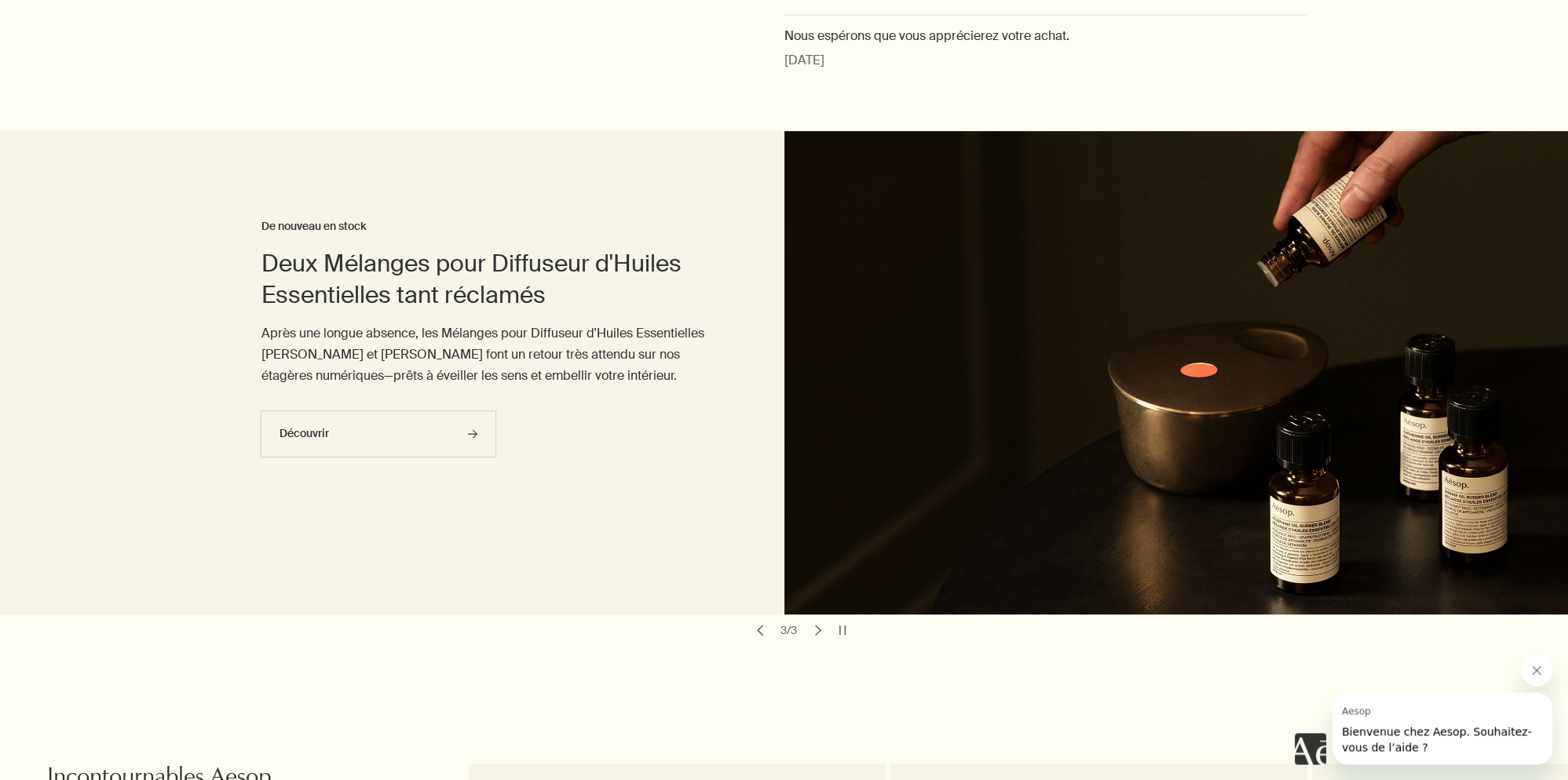
scroll to position [414, 0]
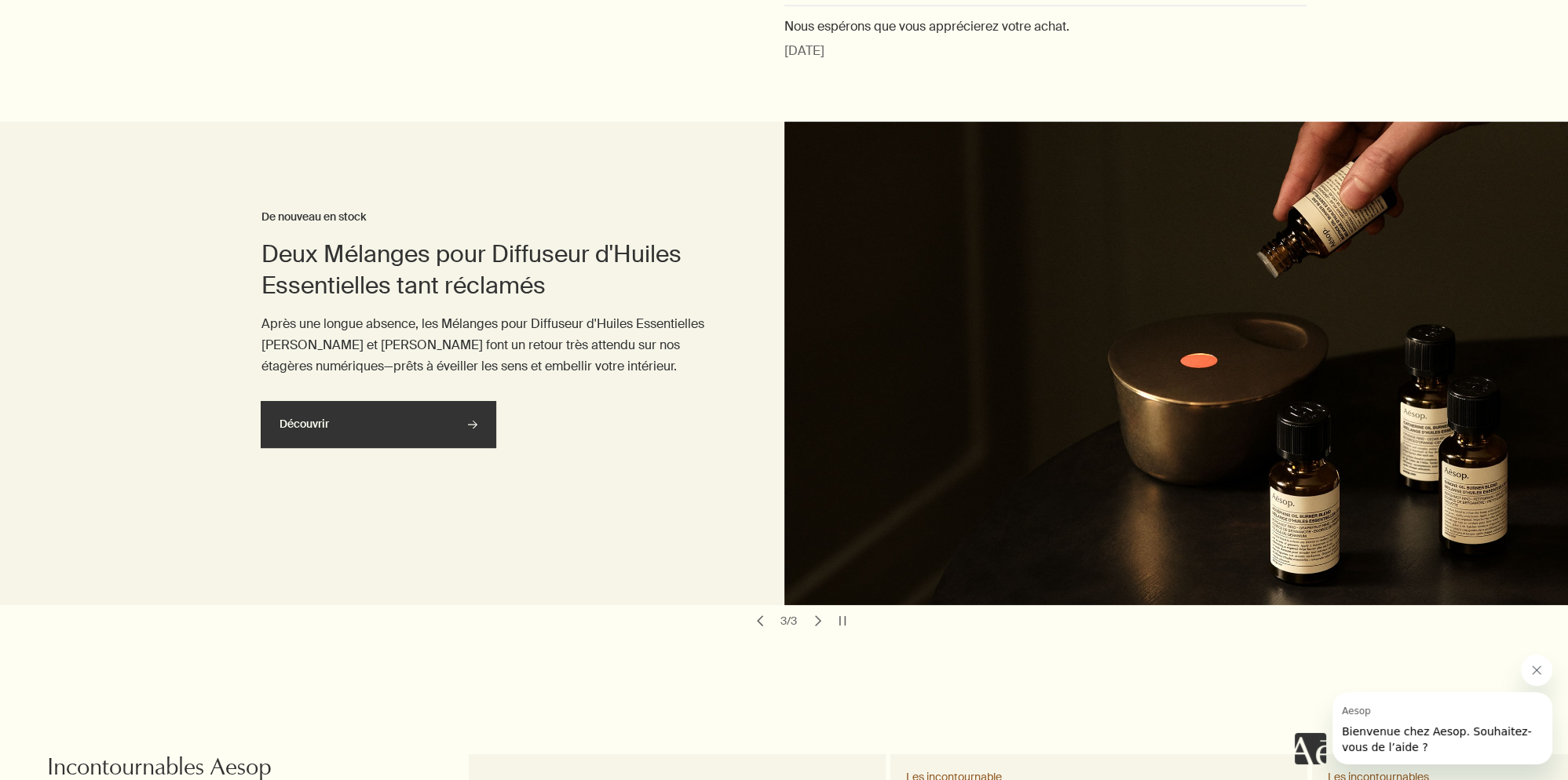
click at [371, 408] on link "Découvrir rightArrow" at bounding box center [378, 425] width 235 height 47
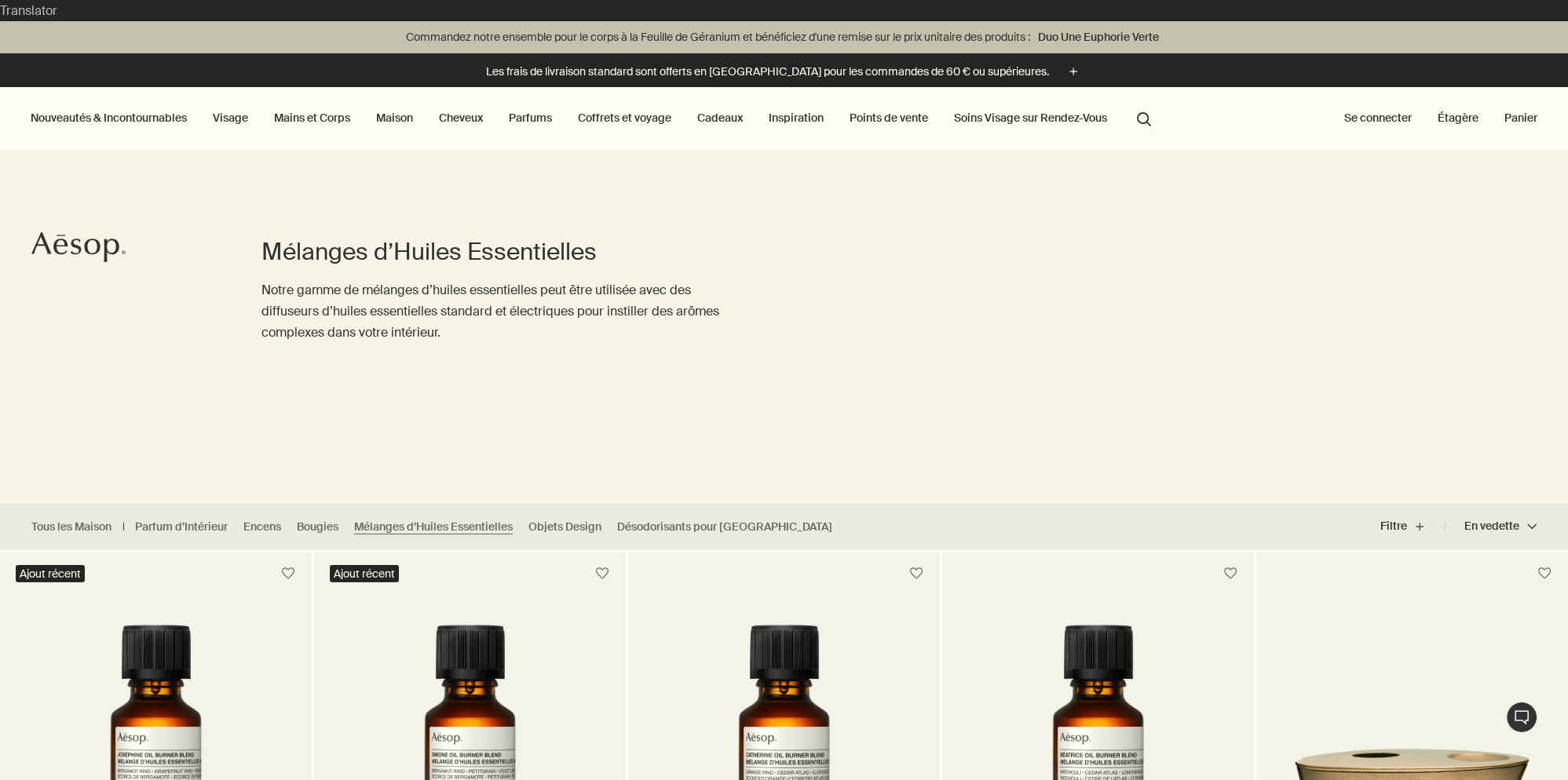
click at [339, 236] on h1 "Mélanges d’Huiles Essentielles" at bounding box center [491, 251] width 460 height 31
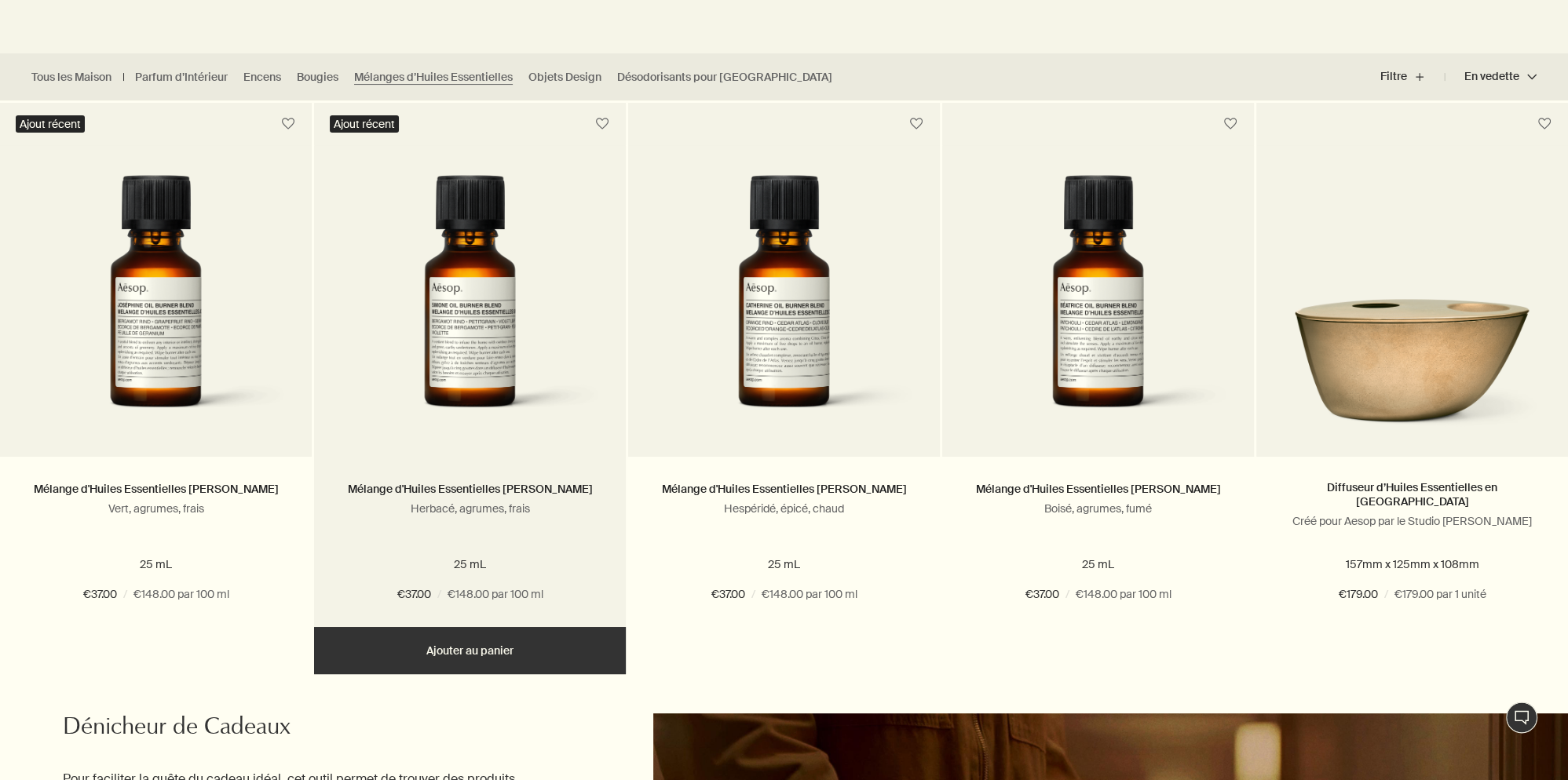
scroll to position [414, 0]
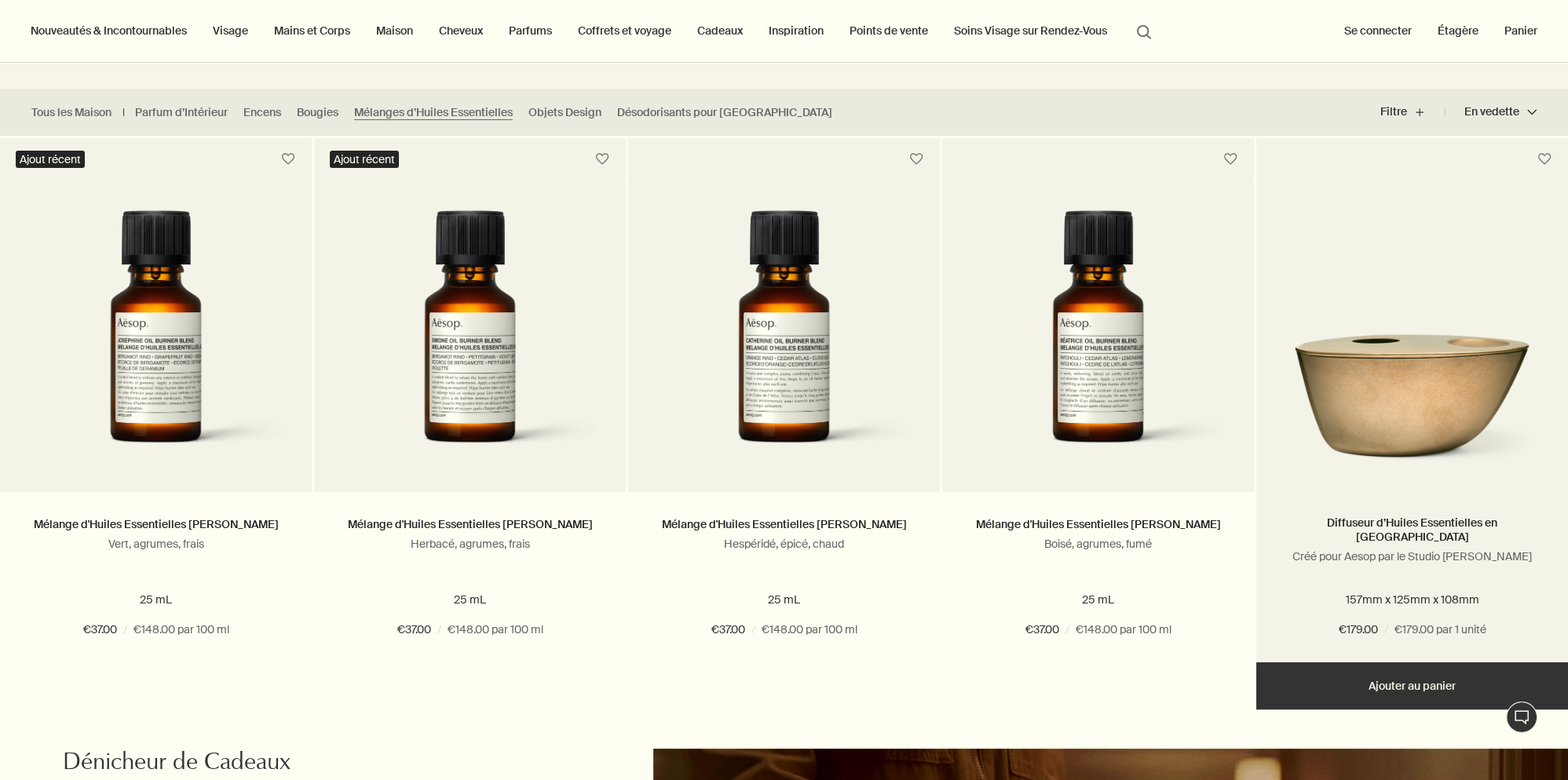
click at [1385, 382] on img at bounding box center [1412, 389] width 264 height 161
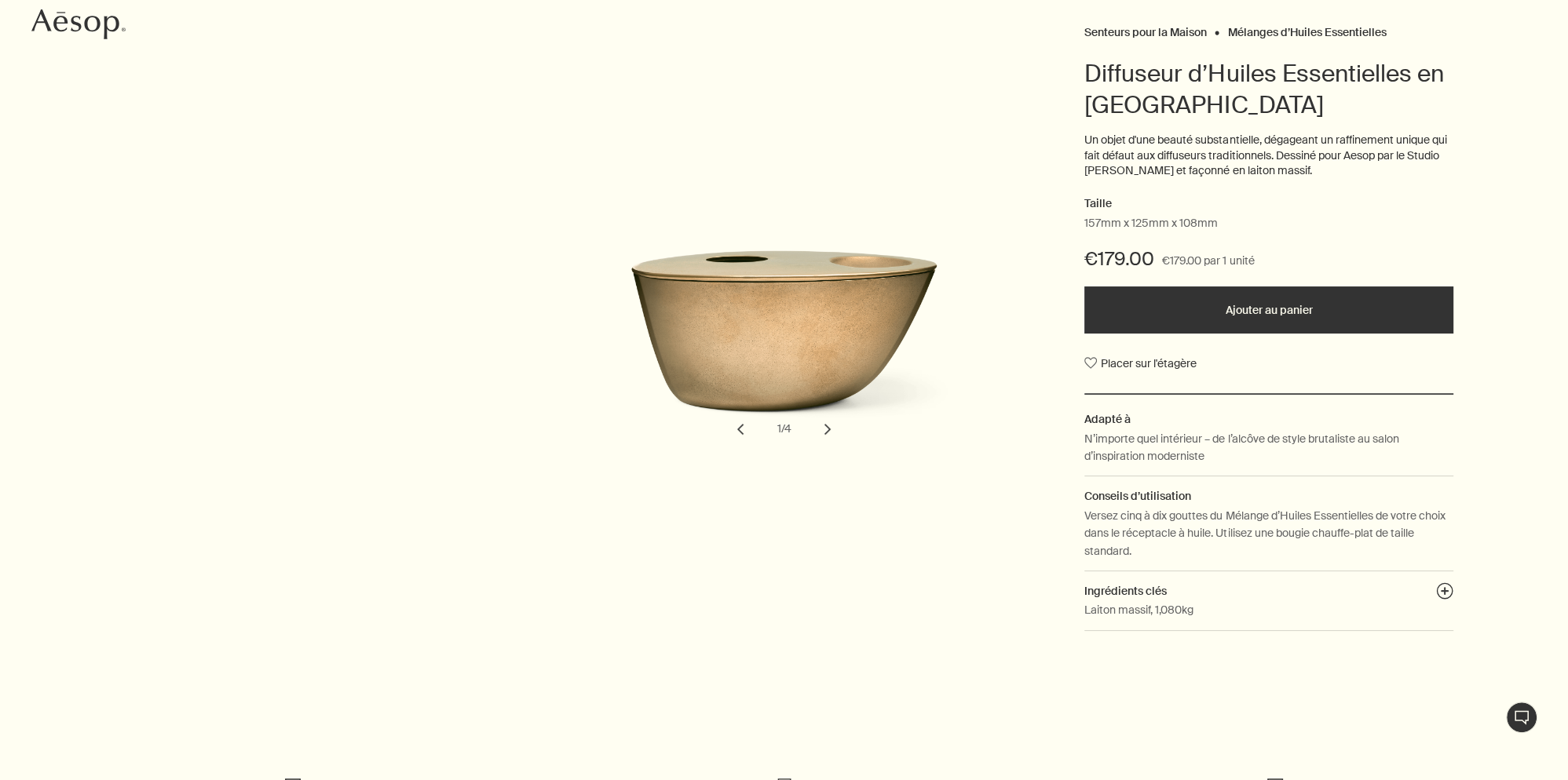
scroll to position [248, 0]
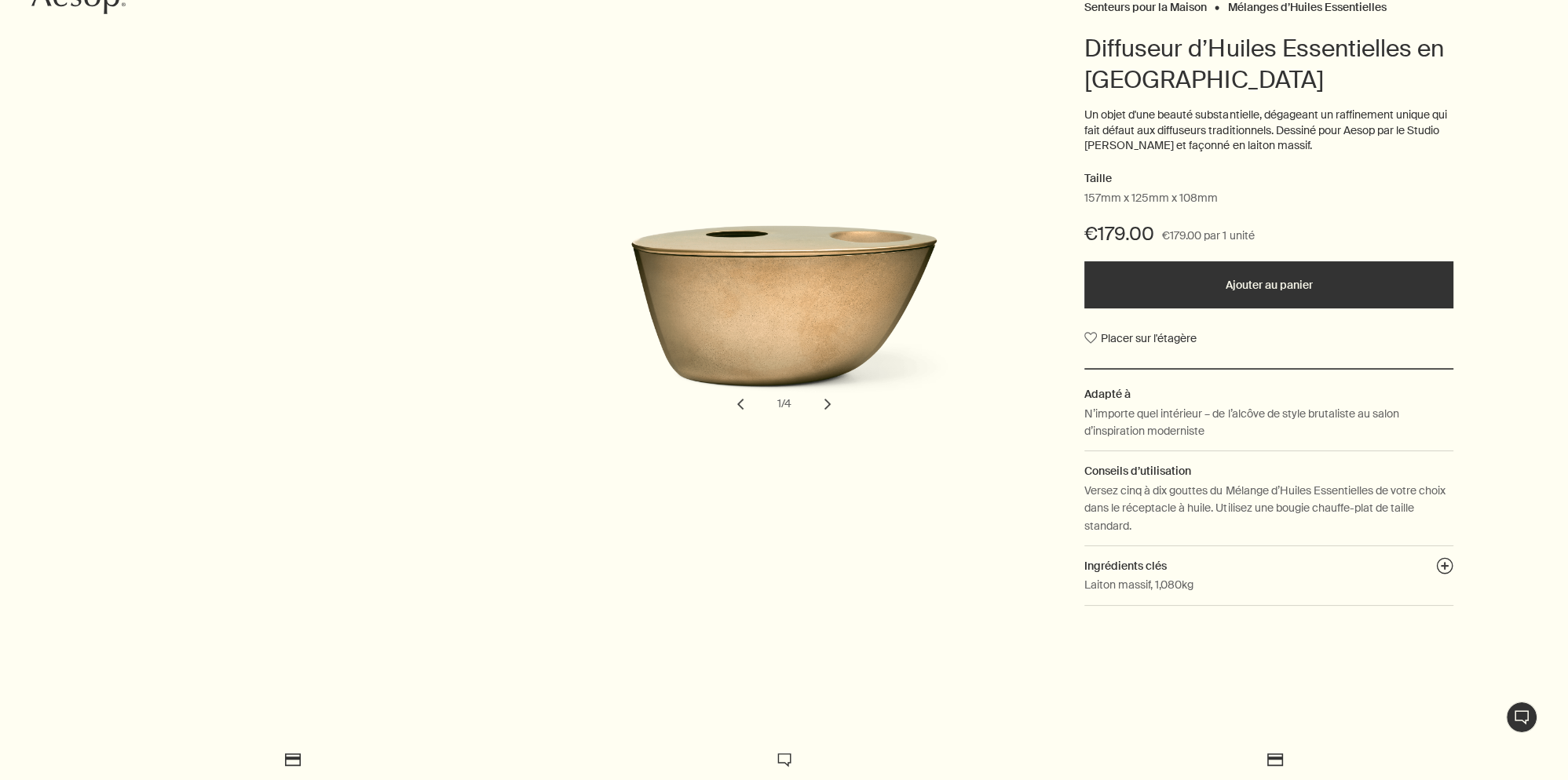
click at [829, 387] on button "chevron" at bounding box center [827, 404] width 35 height 35
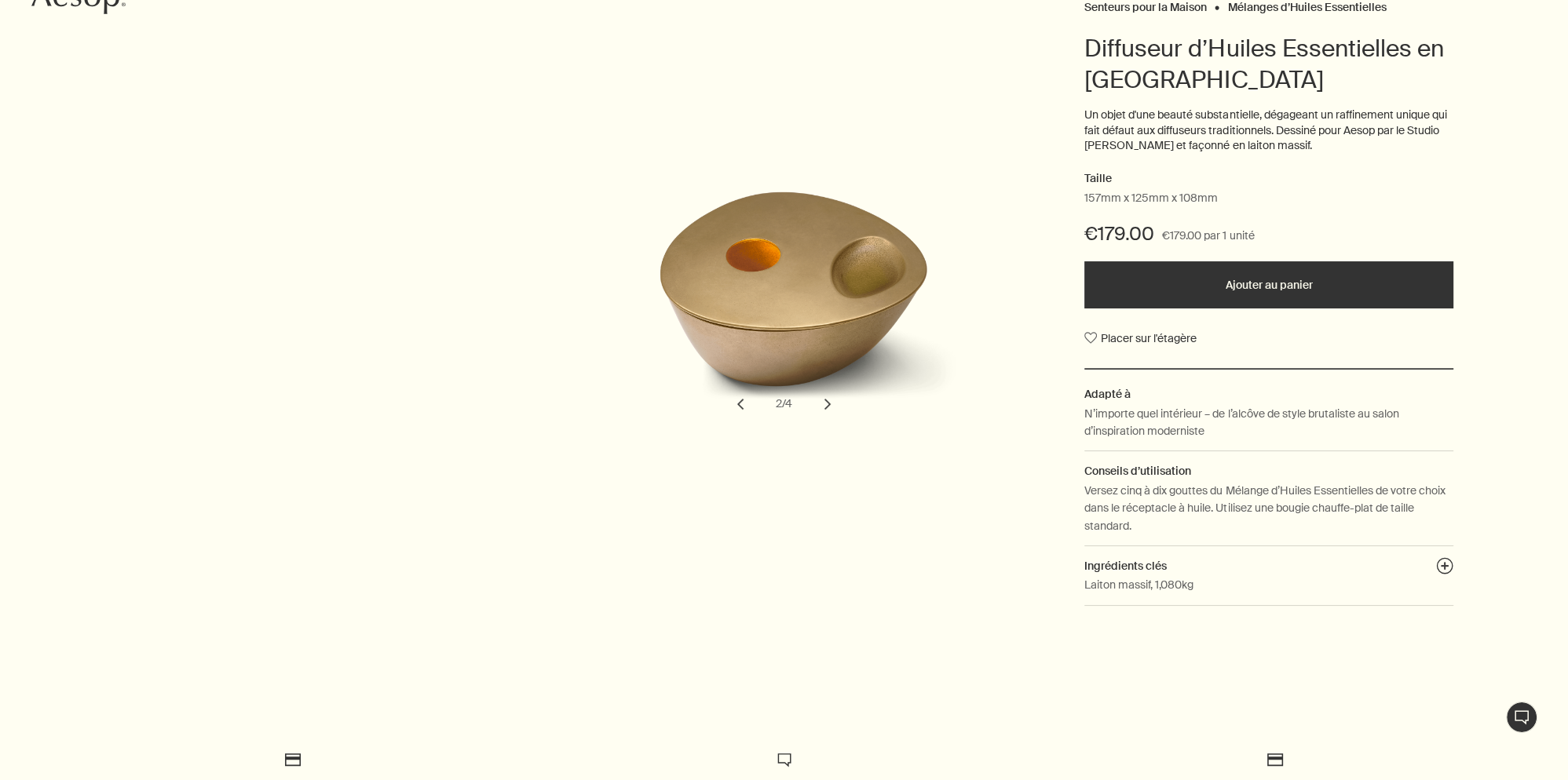
click at [829, 387] on button "chevron" at bounding box center [827, 404] width 35 height 35
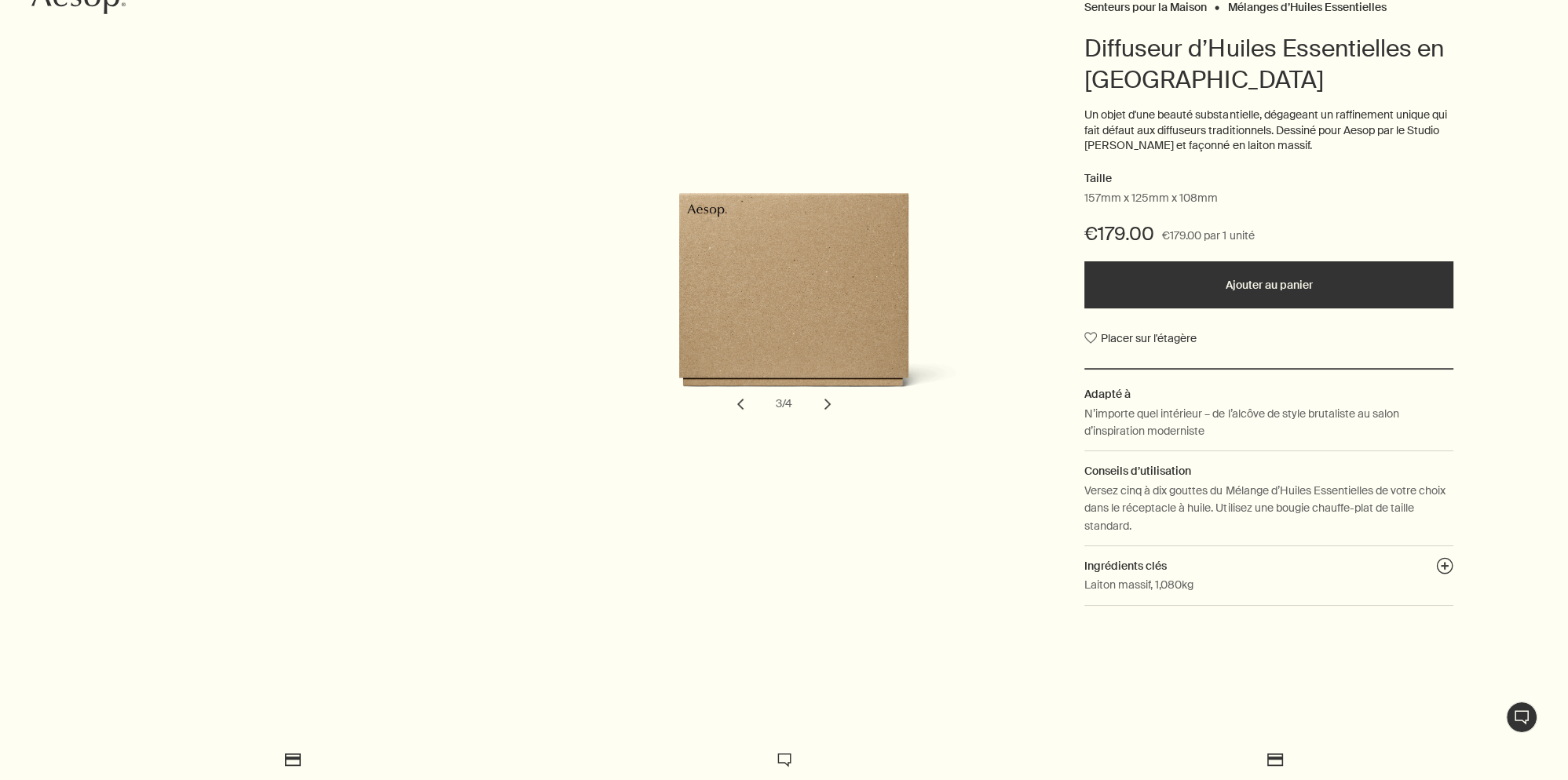
click at [829, 387] on button "chevron" at bounding box center [827, 404] width 35 height 35
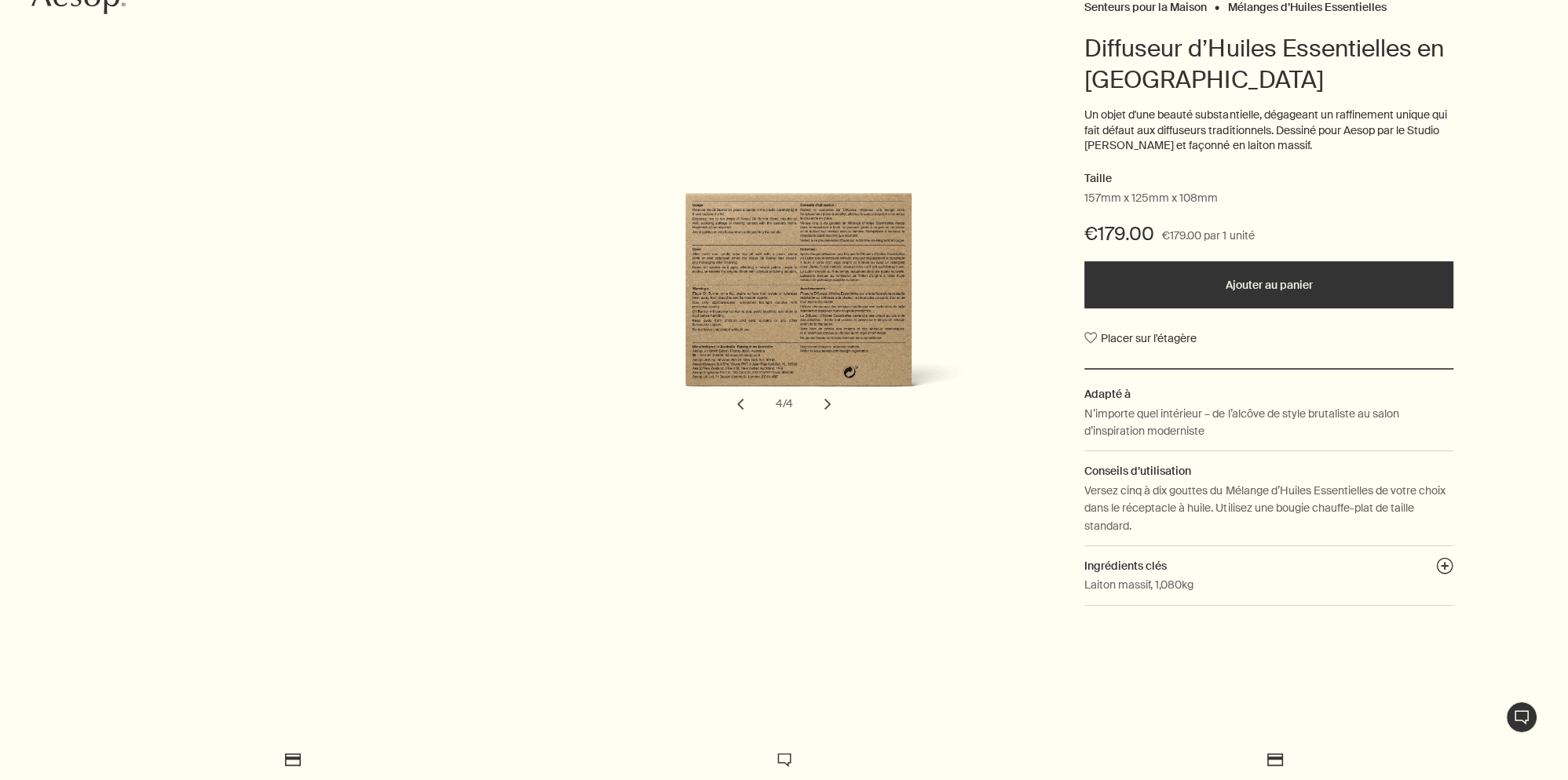
click at [829, 387] on button "chevron" at bounding box center [827, 404] width 35 height 35
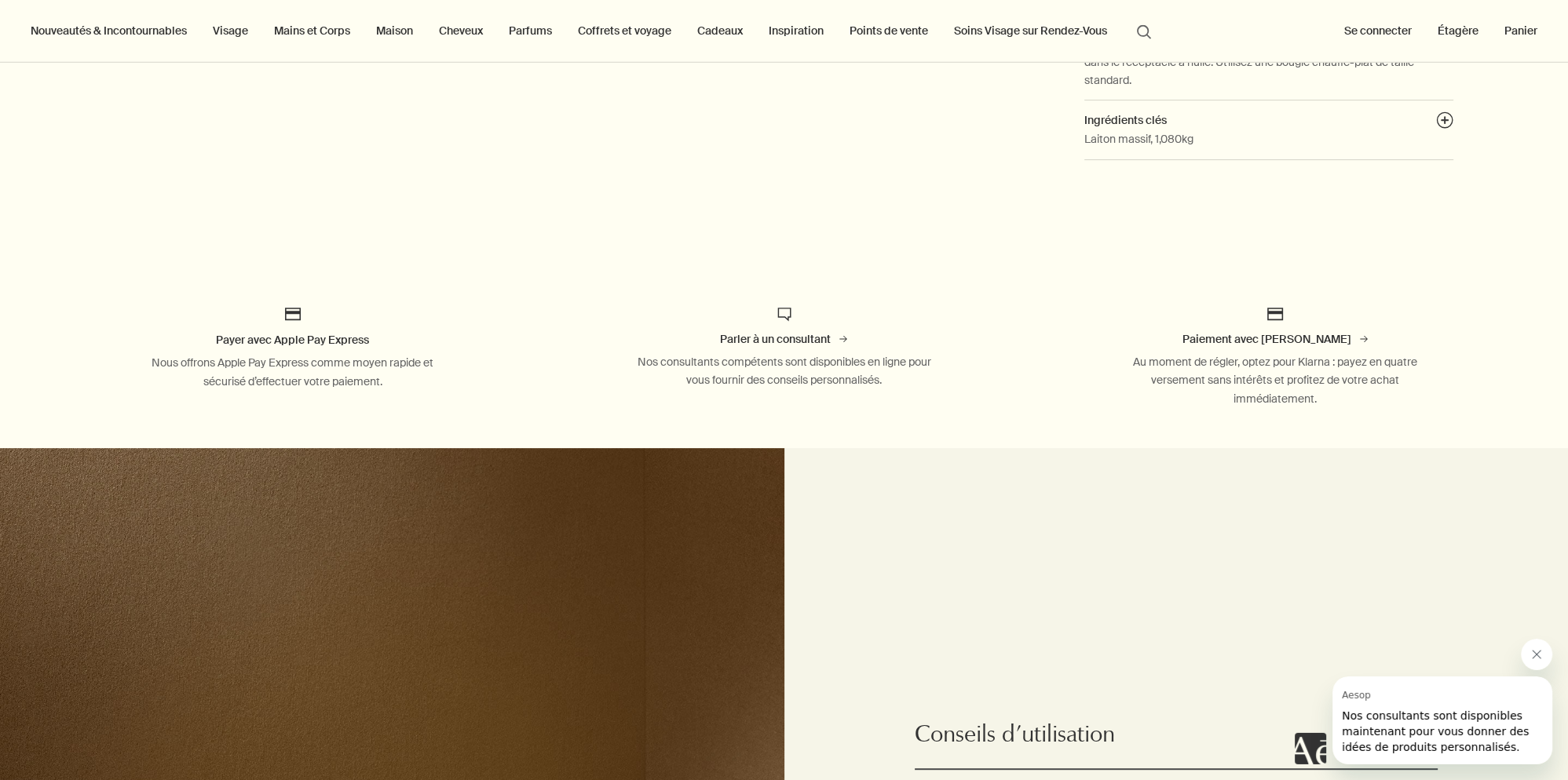
scroll to position [0, 0]
